Goal: Information Seeking & Learning: Learn about a topic

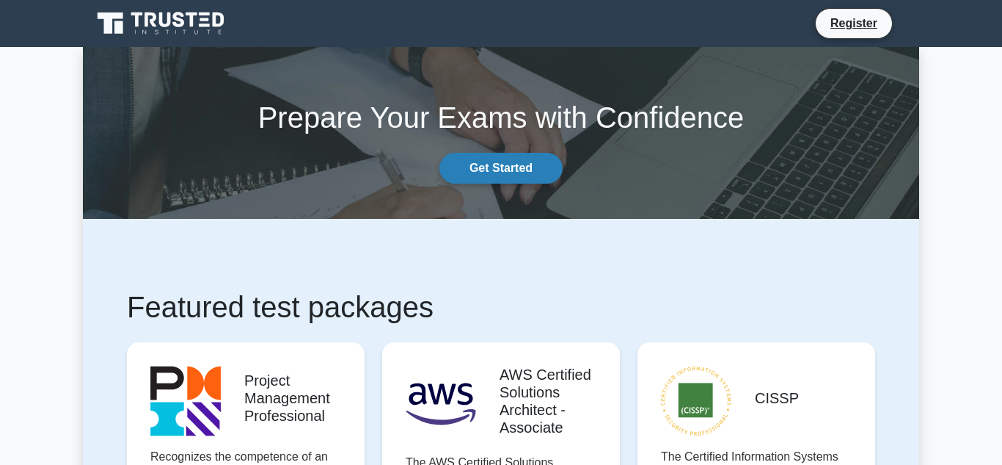
click at [509, 177] on link "Get Started" at bounding box center [501, 168] width 123 height 31
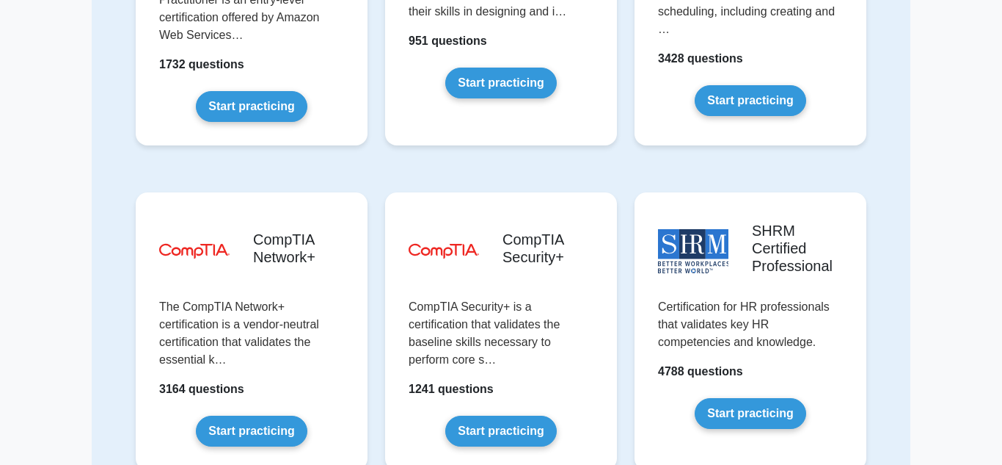
scroll to position [2603, 0]
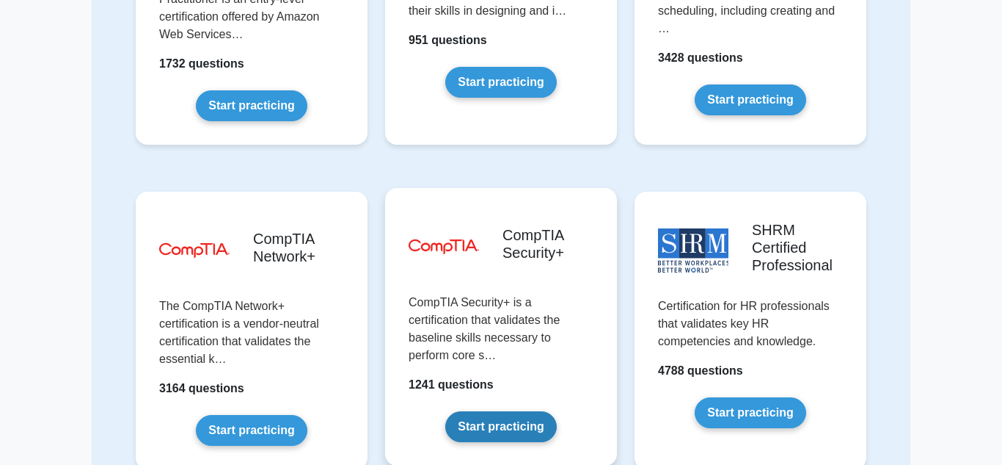
click at [514, 411] on link "Start practicing" at bounding box center [500, 426] width 111 height 31
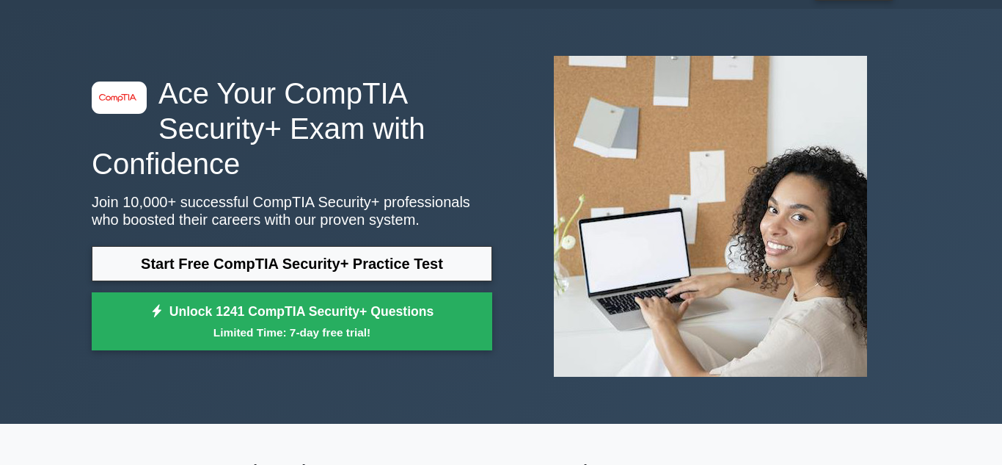
scroll to position [42, 0]
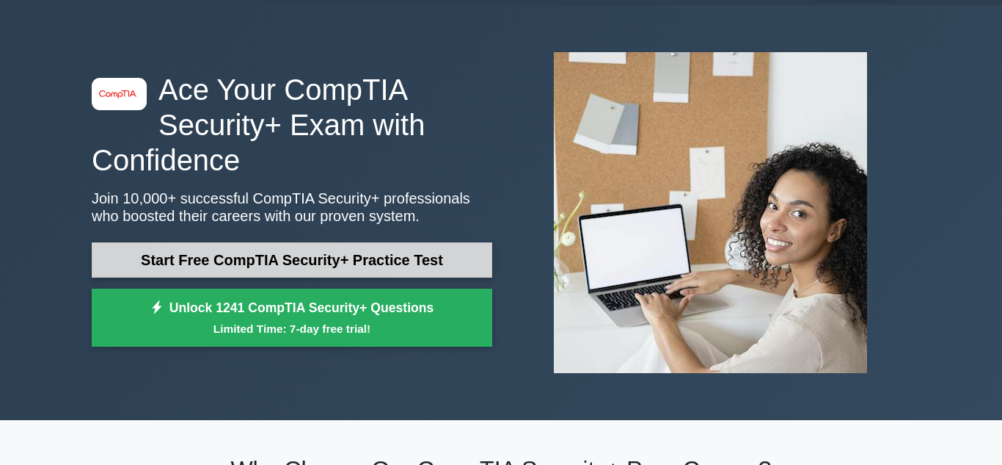
click at [377, 263] on link "Start Free CompTIA Security+ Practice Test" at bounding box center [292, 259] width 401 height 35
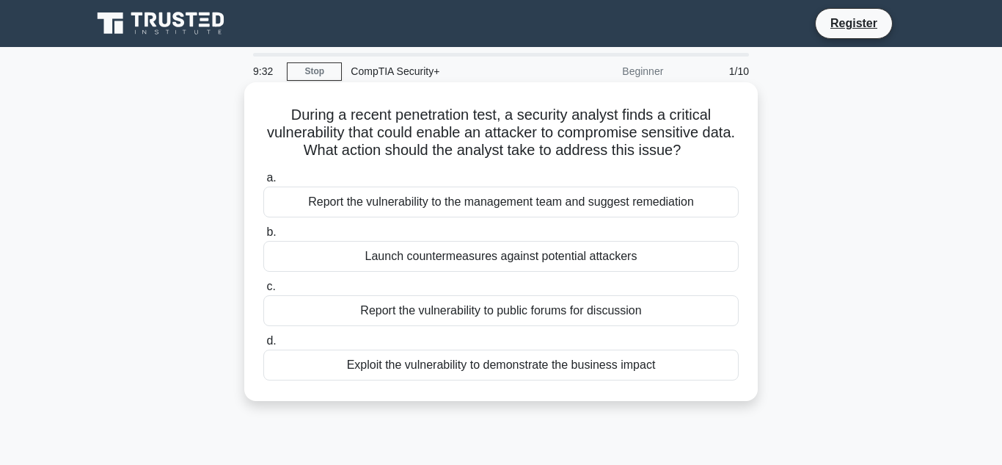
click at [707, 204] on div "Report the vulnerability to the management team and suggest remediation" at bounding box center [501, 201] width 476 height 31
click at [263, 183] on input "a. Report the vulnerability to the management team and suggest remediation" at bounding box center [263, 178] width 0 height 10
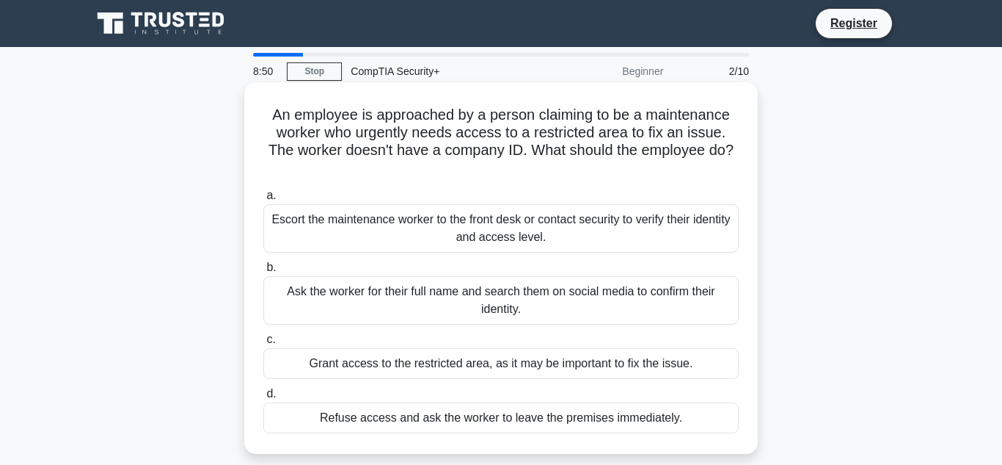
click at [536, 418] on div "Refuse access and ask the worker to leave the premises immediately." at bounding box center [501, 417] width 476 height 31
click at [263, 398] on input "d. Refuse access and ask the worker to leave the premises immediately." at bounding box center [263, 394] width 0 height 10
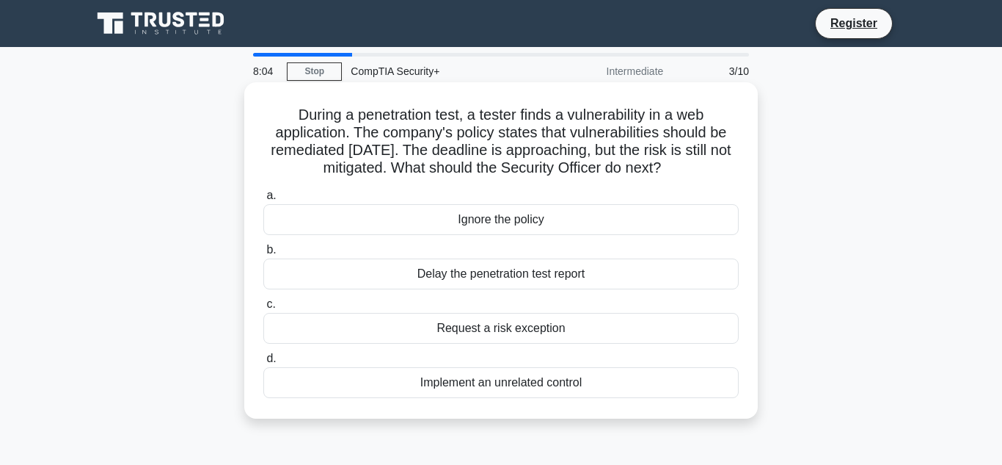
click at [534, 383] on div "Implement an unrelated control" at bounding box center [501, 382] width 476 height 31
click at [263, 363] on input "d. Implement an unrelated control" at bounding box center [263, 359] width 0 height 10
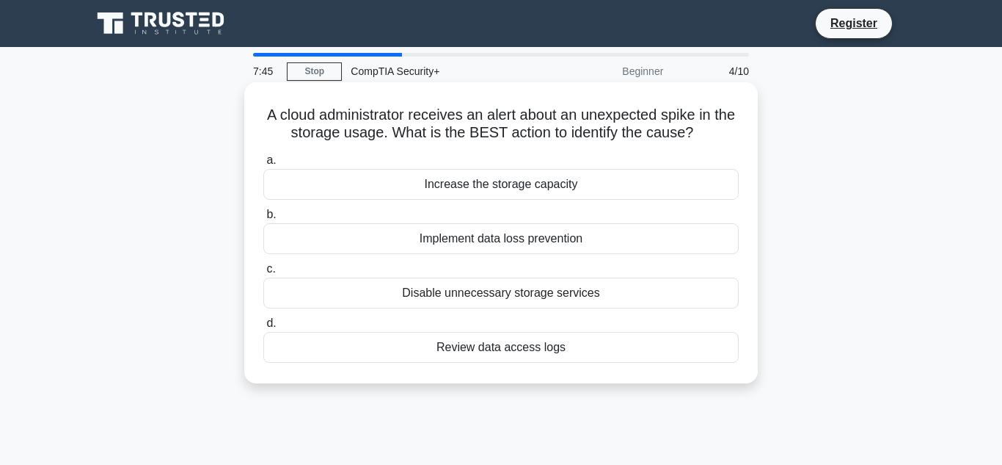
click at [637, 349] on div "Review data access logs" at bounding box center [501, 347] width 476 height 31
click at [263, 328] on input "d. Review data access logs" at bounding box center [263, 323] width 0 height 10
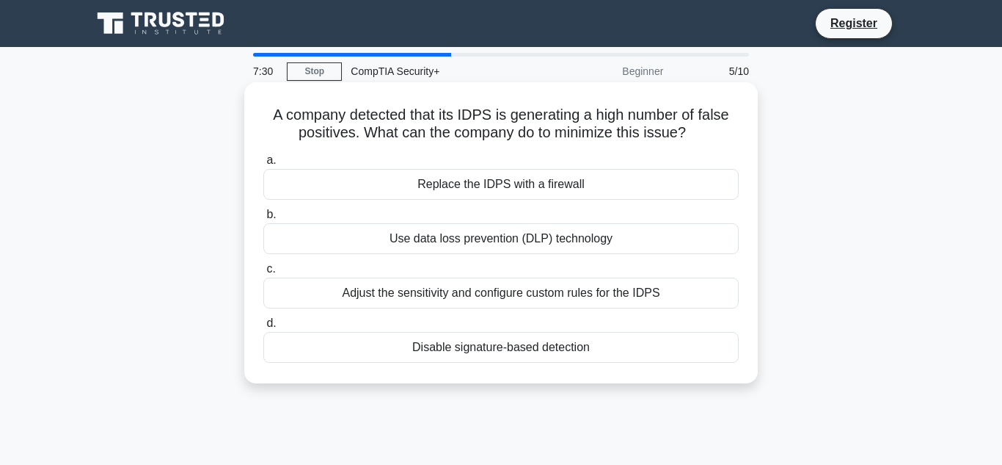
click at [653, 295] on div "Adjust the sensitivity and configure custom rules for the IDPS" at bounding box center [501, 292] width 476 height 31
click at [263, 274] on input "c. Adjust the sensitivity and configure custom rules for the IDPS" at bounding box center [263, 269] width 0 height 10
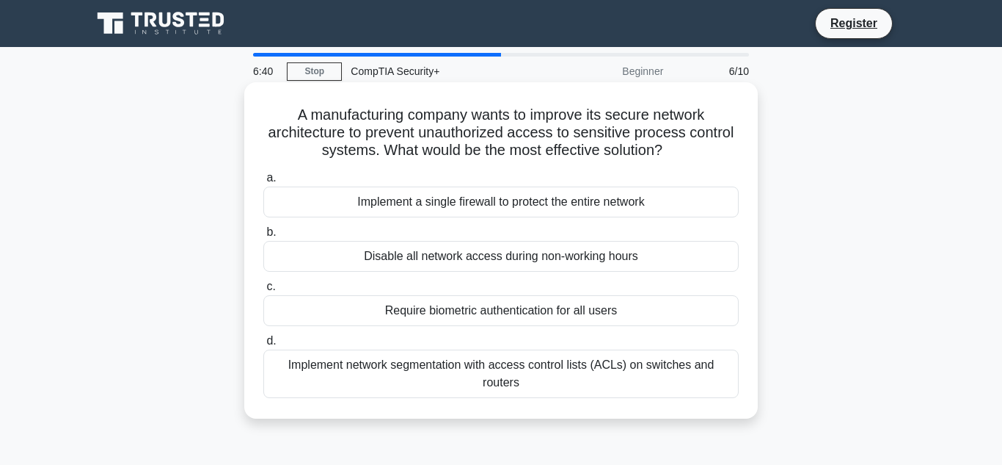
click at [586, 372] on div "Implement network segmentation with access control lists (ACLs) on switches and…" at bounding box center [501, 373] width 476 height 48
click at [263, 346] on input "d. Implement network segmentation with access control lists (ACLs) on switches …" at bounding box center [263, 341] width 0 height 10
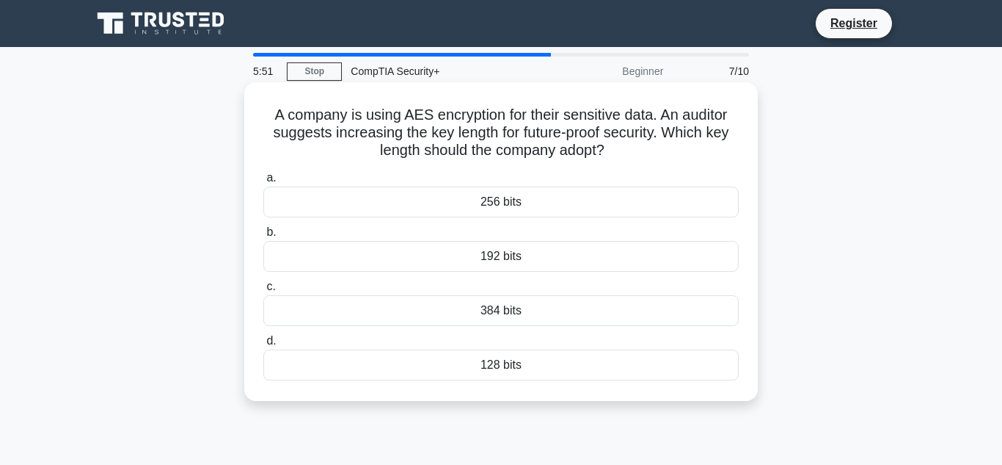
click at [537, 360] on div "128 bits" at bounding box center [501, 364] width 476 height 31
click at [263, 346] on input "d. 128 bits" at bounding box center [263, 341] width 0 height 10
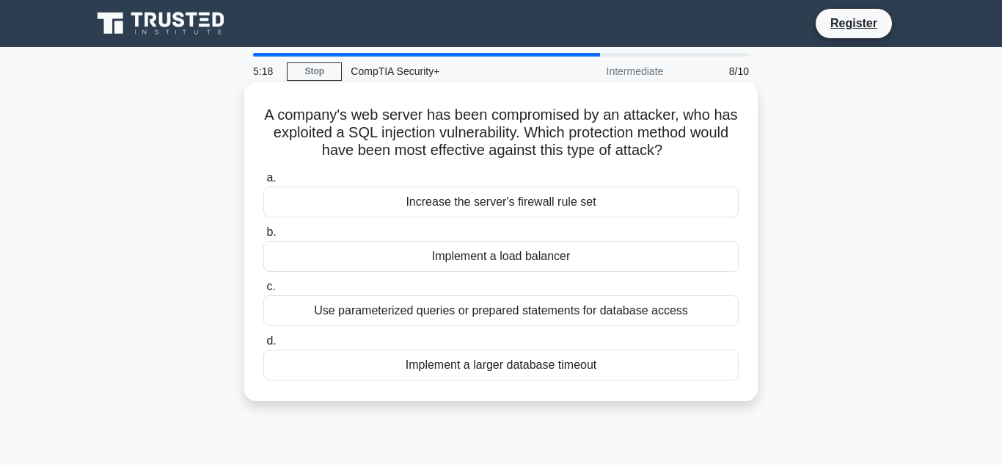
click at [660, 316] on div "Use parameterized queries or prepared statements for database access" at bounding box center [501, 310] width 476 height 31
click at [263, 291] on input "c. Use parameterized queries or prepared statements for database access" at bounding box center [263, 287] width 0 height 10
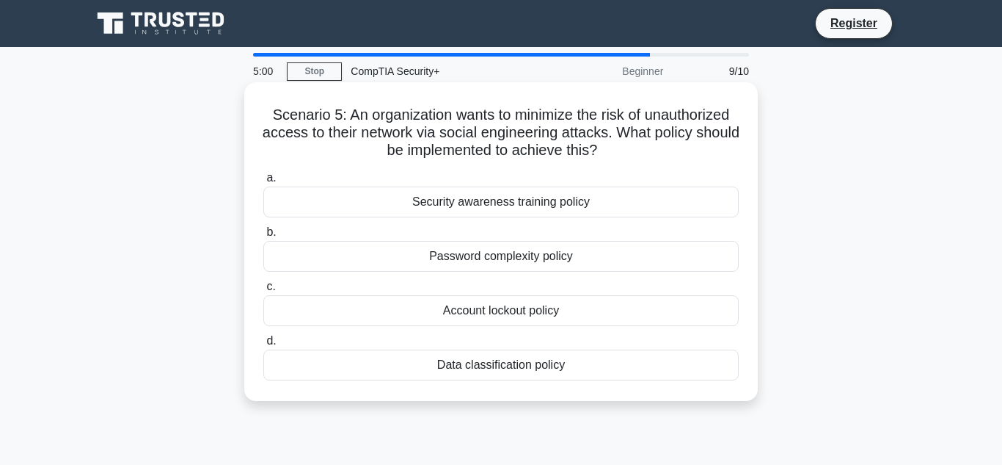
click at [594, 206] on div "Security awareness training policy" at bounding box center [501, 201] width 476 height 31
click at [263, 183] on input "a. Security awareness training policy" at bounding box center [263, 178] width 0 height 10
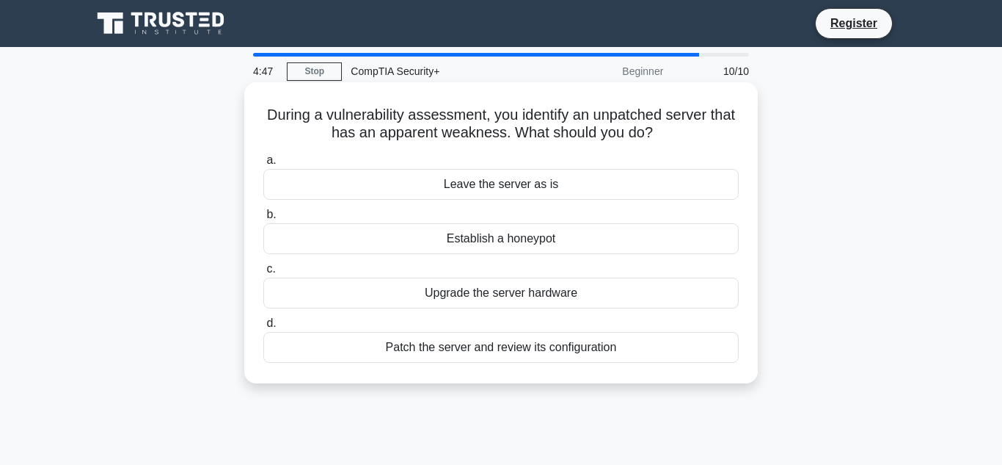
click at [570, 350] on div "Patch the server and review its configuration" at bounding box center [501, 347] width 476 height 31
click at [263, 328] on input "d. Patch the server and review its configuration" at bounding box center [263, 323] width 0 height 10
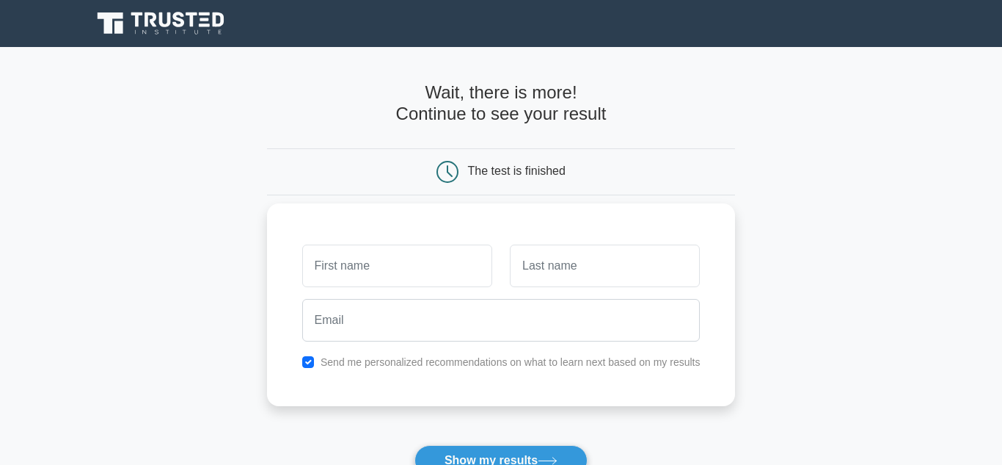
scroll to position [2, 0]
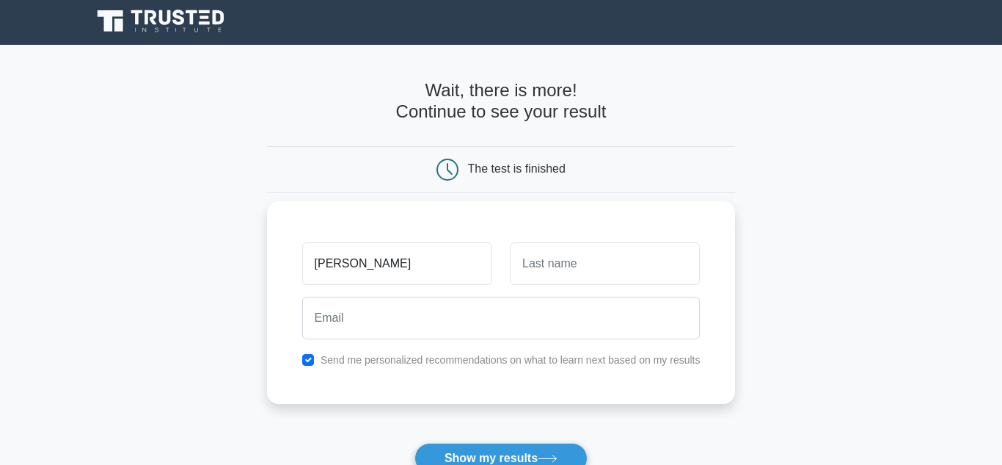
type input "[PERSON_NAME]"
click at [622, 260] on input "text" at bounding box center [605, 263] width 190 height 43
type input "Roska"
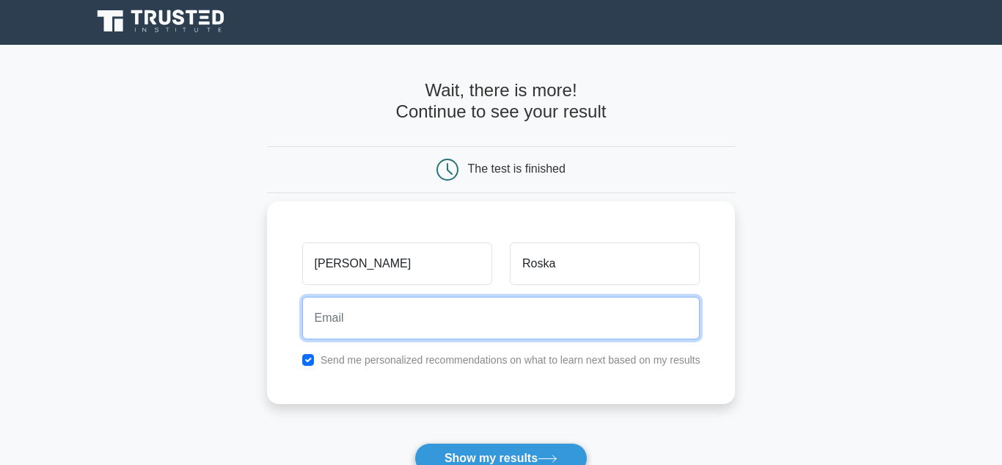
click at [524, 305] on input "email" at bounding box center [501, 317] width 398 height 43
type input "lxroska@gmail.com"
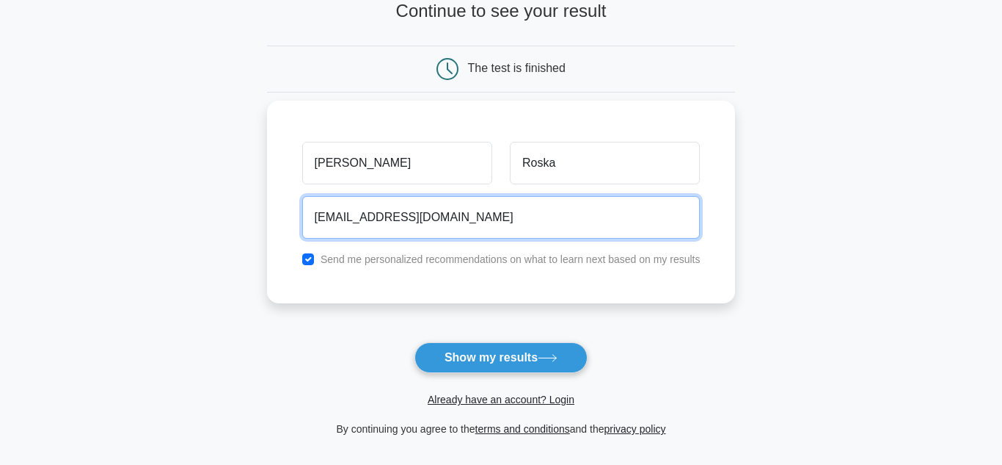
scroll to position [110, 0]
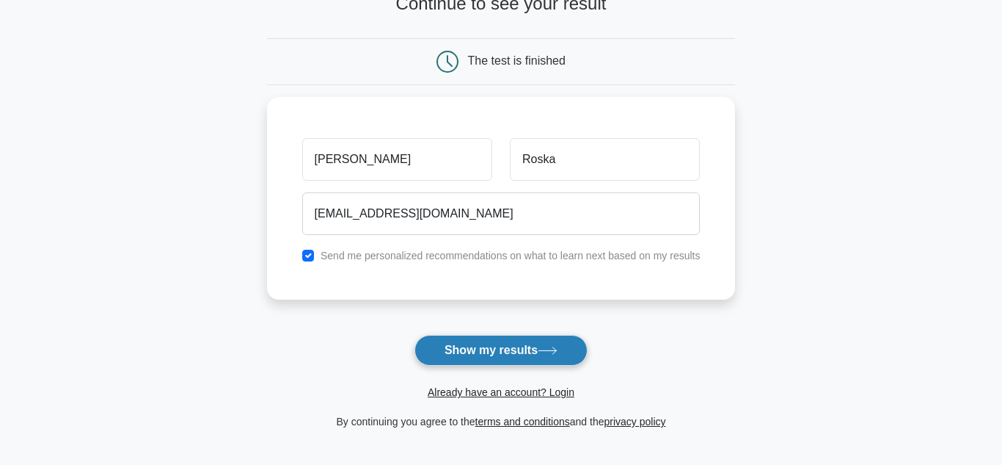
click at [561, 345] on button "Show my results" at bounding box center [501, 350] width 173 height 31
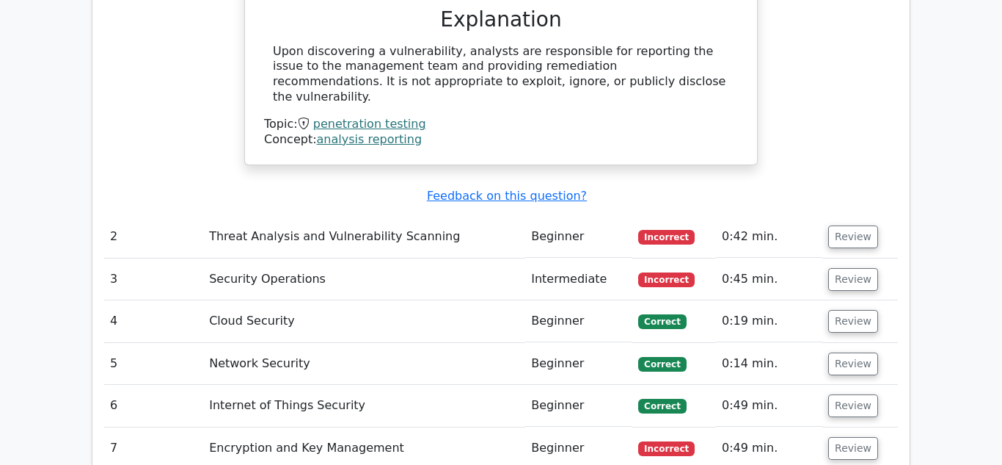
scroll to position [1592, 0]
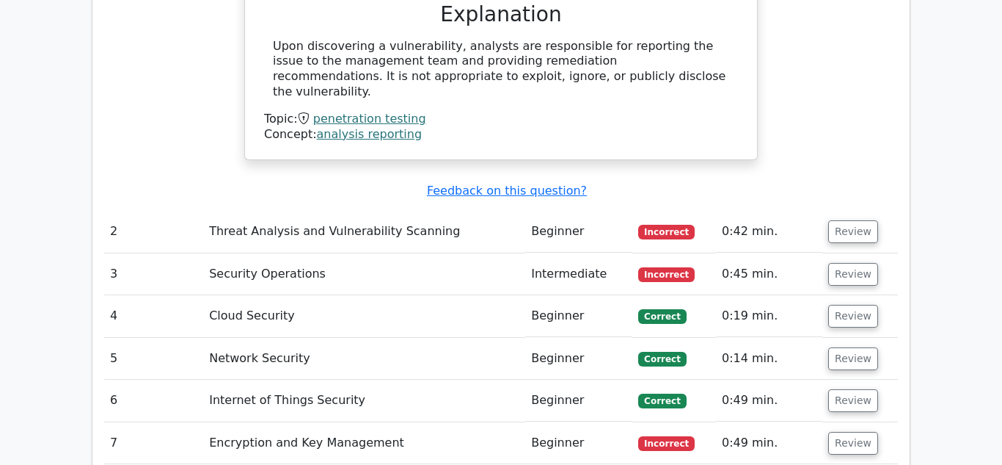
click at [516, 211] on td "Threat Analysis and Vulnerability Scanning" at bounding box center [364, 232] width 322 height 42
click at [865, 220] on button "Review" at bounding box center [854, 231] width 50 height 23
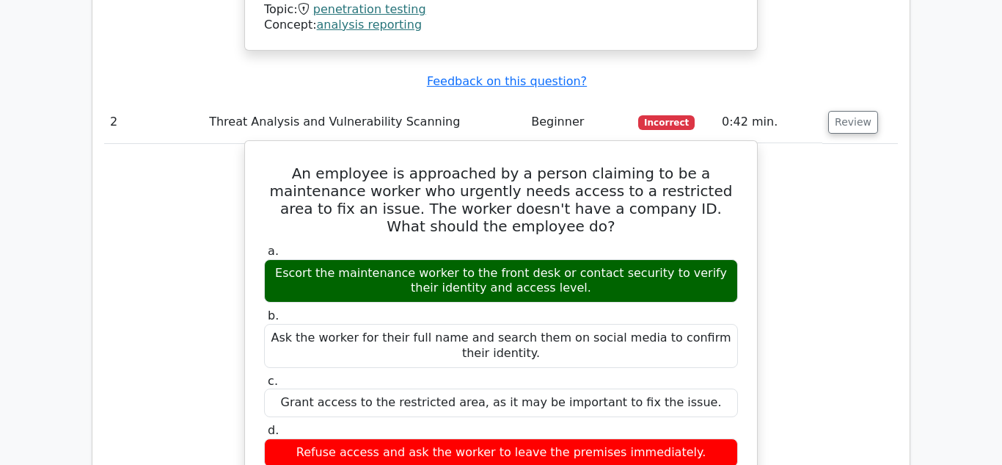
scroll to position [1672, 0]
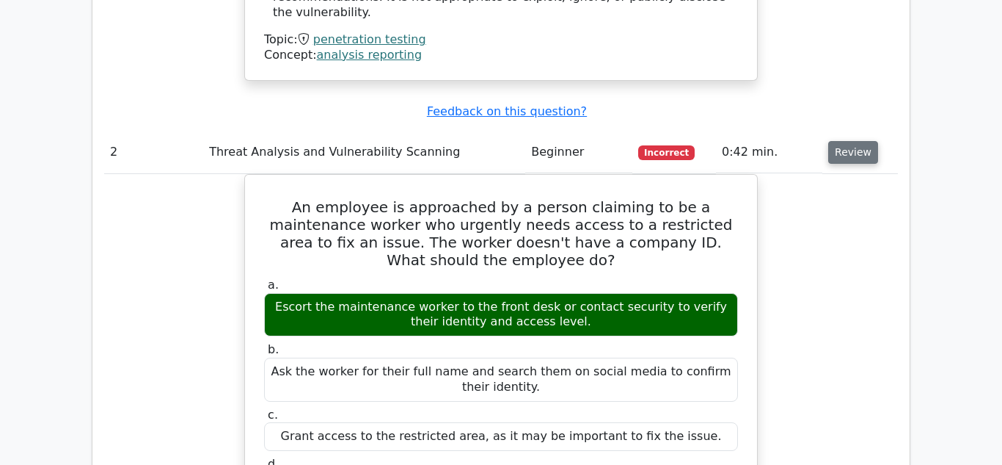
click at [851, 141] on button "Review" at bounding box center [854, 152] width 50 height 23
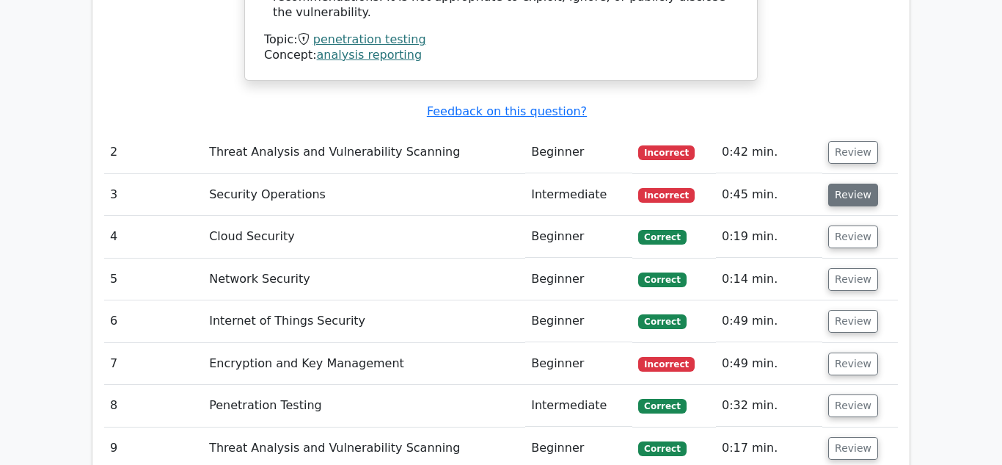
click at [847, 183] on button "Review" at bounding box center [854, 194] width 50 height 23
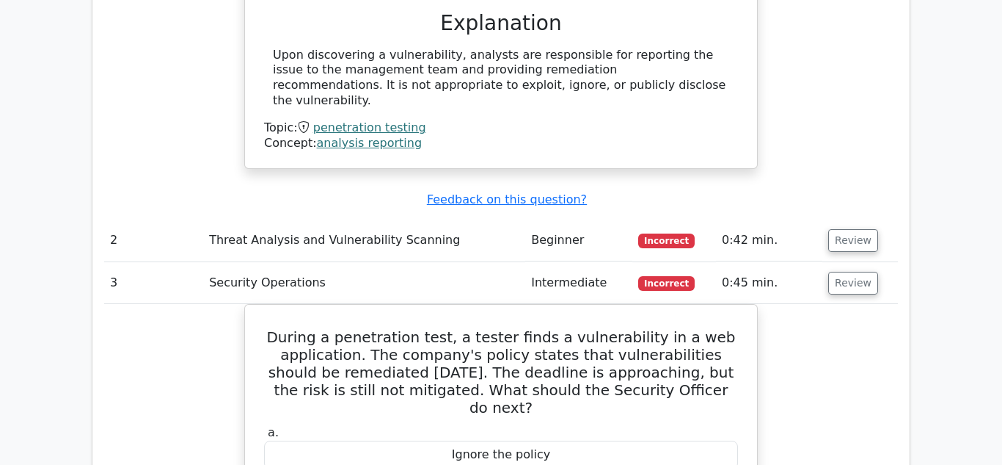
scroll to position [1580, 0]
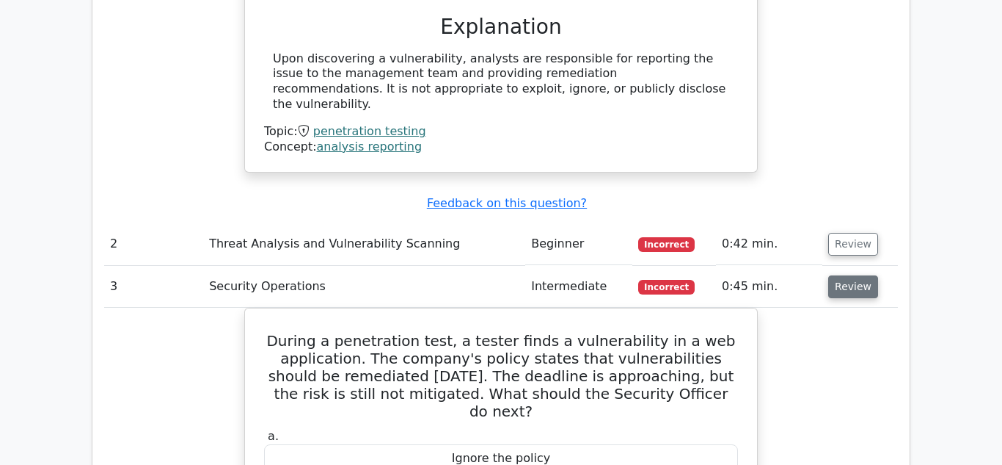
click at [845, 275] on button "Review" at bounding box center [854, 286] width 50 height 23
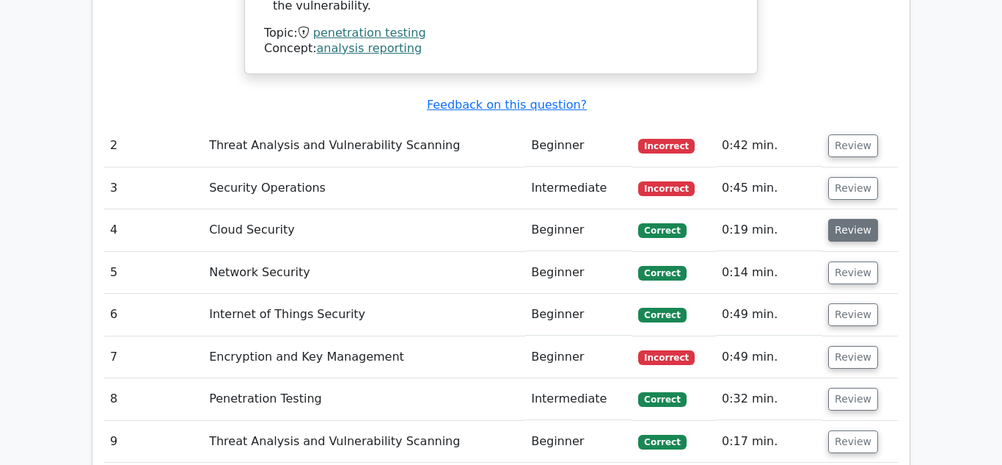
scroll to position [1685, 0]
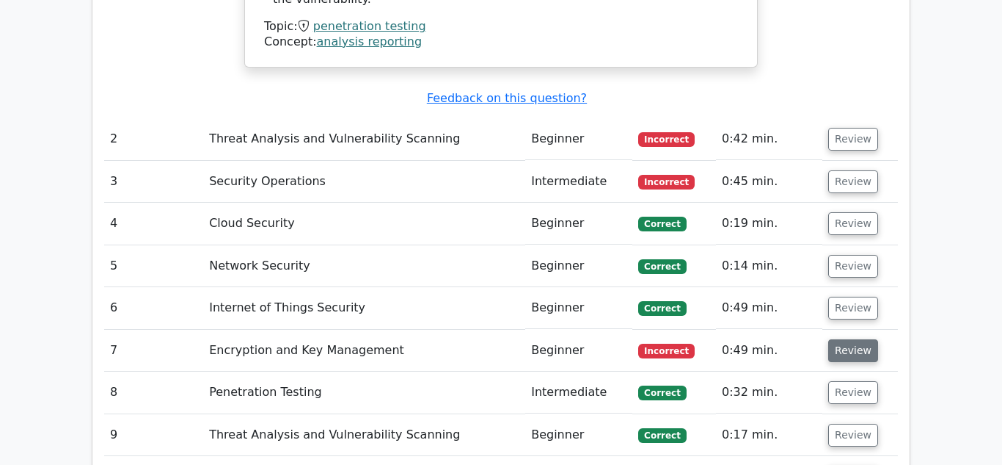
click at [846, 339] on button "Review" at bounding box center [854, 350] width 50 height 23
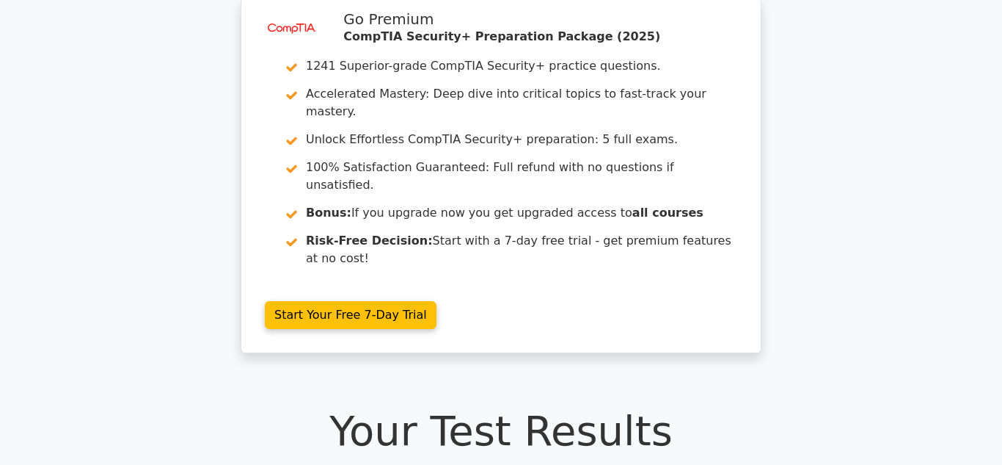
scroll to position [0, 0]
